Goal: Find specific page/section: Find specific page/section

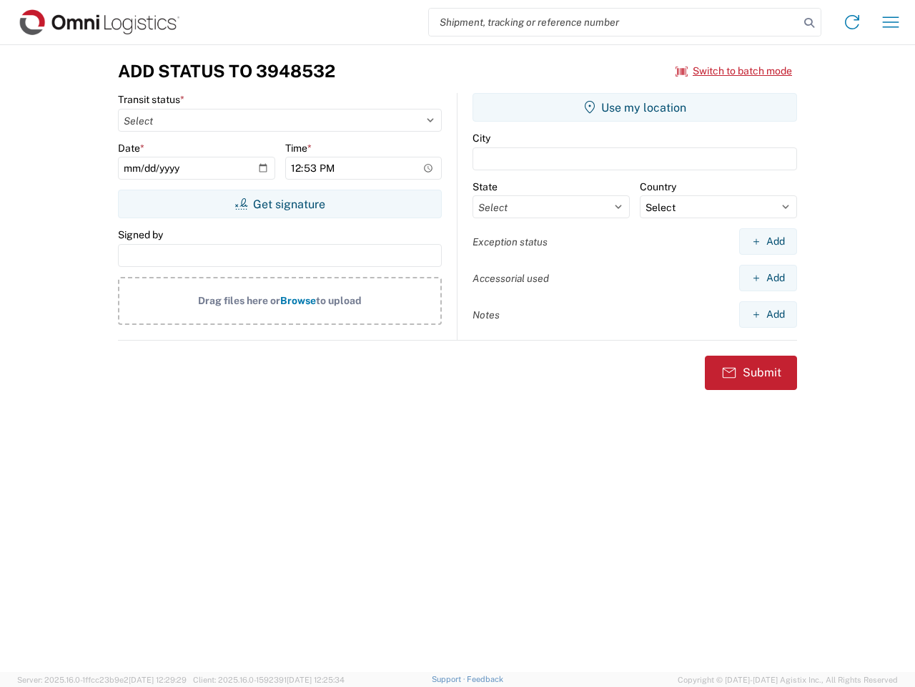
click at [614, 22] on input "search" at bounding box center [614, 22] width 370 height 27
click at [810, 23] on icon at bounding box center [810, 23] width 20 height 20
click at [853, 22] on icon at bounding box center [852, 22] width 23 height 23
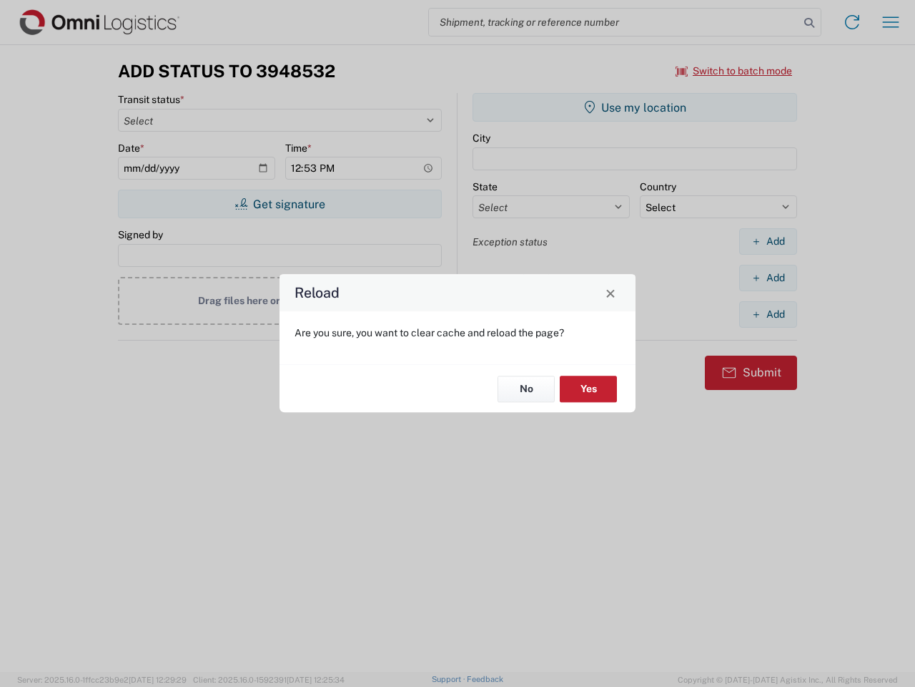
click at [891, 22] on div "Reload Are you sure, you want to clear cache and reload the page? No Yes" at bounding box center [457, 343] width 915 height 687
click at [735, 71] on div "Reload Are you sure, you want to clear cache and reload the page? No Yes" at bounding box center [457, 343] width 915 height 687
click at [280, 204] on div "Reload Are you sure, you want to clear cache and reload the page? No Yes" at bounding box center [457, 343] width 915 height 687
click at [635, 107] on div "Reload Are you sure, you want to clear cache and reload the page? No Yes" at bounding box center [457, 343] width 915 height 687
click at [768, 241] on div "Reload Are you sure, you want to clear cache and reload the page? No Yes" at bounding box center [457, 343] width 915 height 687
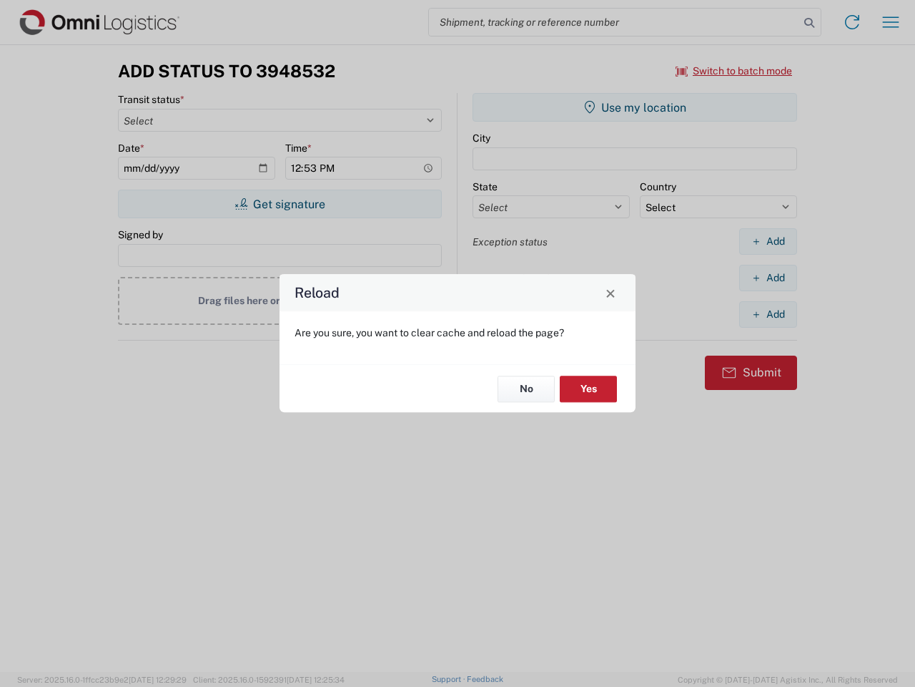
click at [768, 278] on div "Reload Are you sure, you want to clear cache and reload the page? No Yes" at bounding box center [457, 343] width 915 height 687
click at [768, 314] on div "Reload Are you sure, you want to clear cache and reload the page? No Yes" at bounding box center [457, 343] width 915 height 687
